Goal: Information Seeking & Learning: Compare options

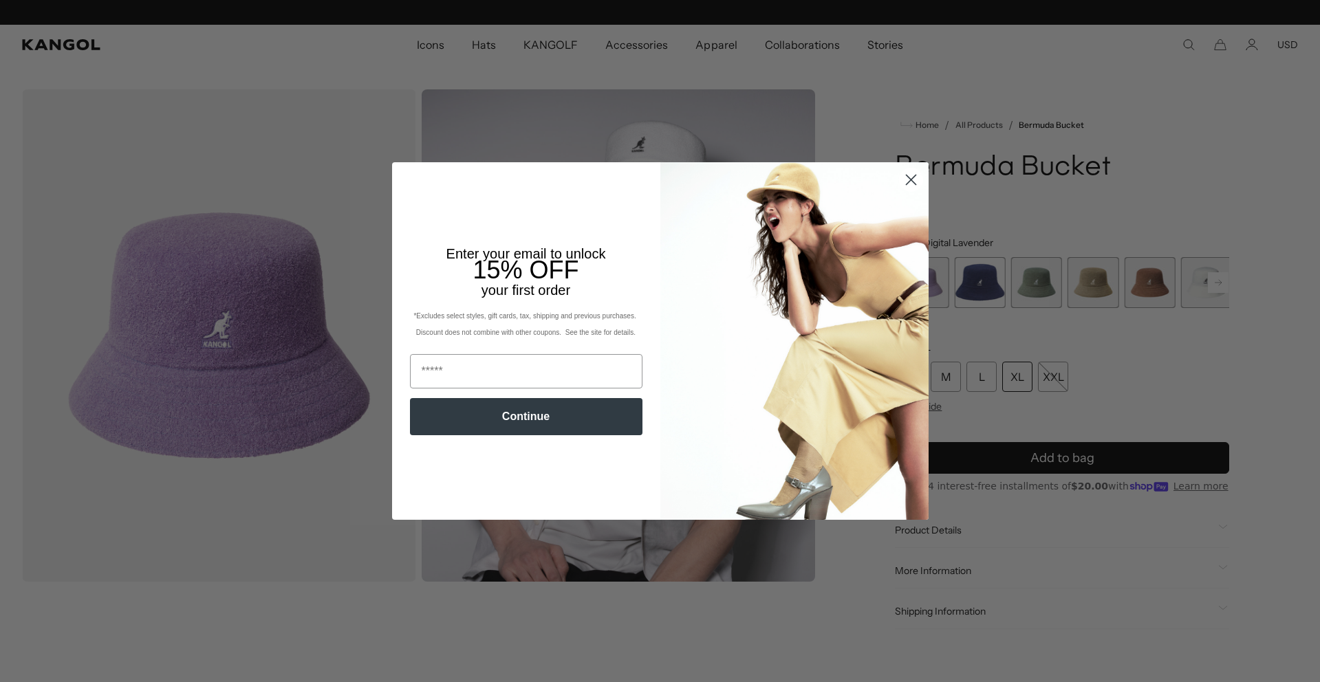
scroll to position [0, 283]
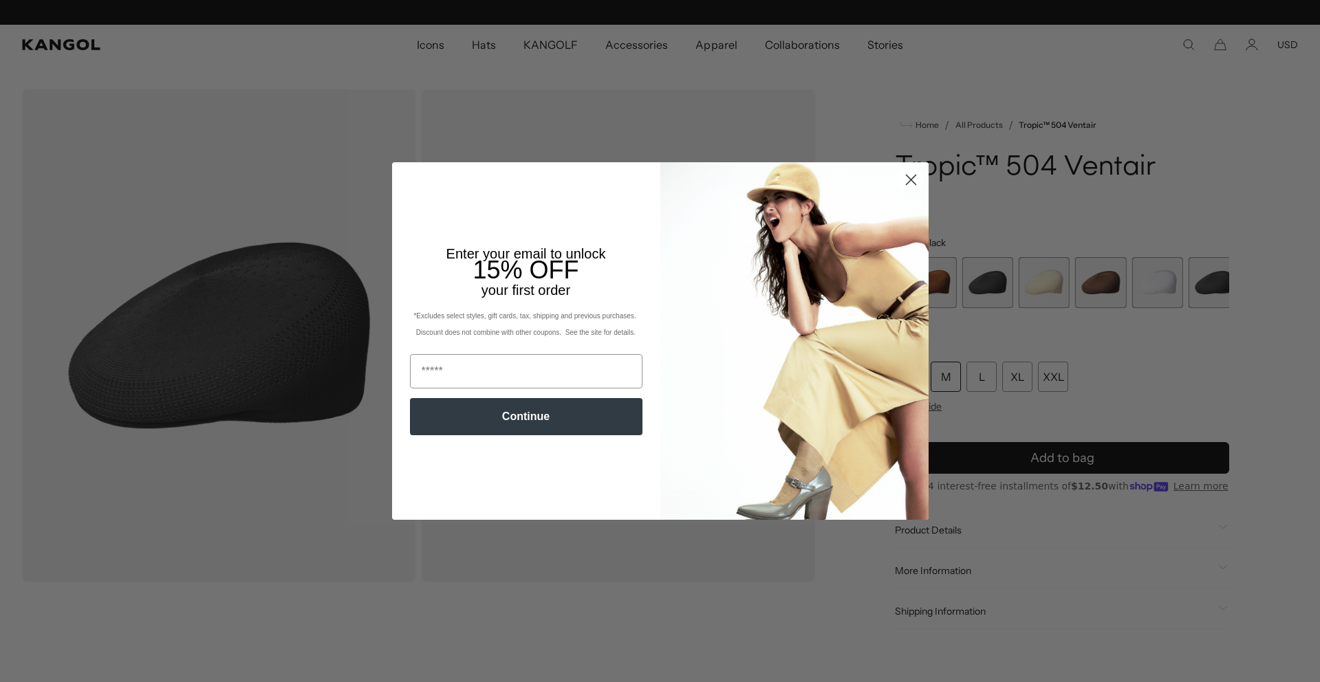
scroll to position [0, 283]
